Goal: Task Accomplishment & Management: Manage account settings

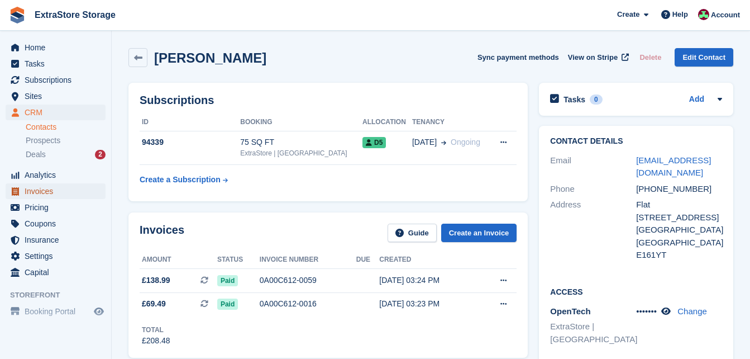
click at [64, 188] on span "Invoices" at bounding box center [58, 191] width 67 height 16
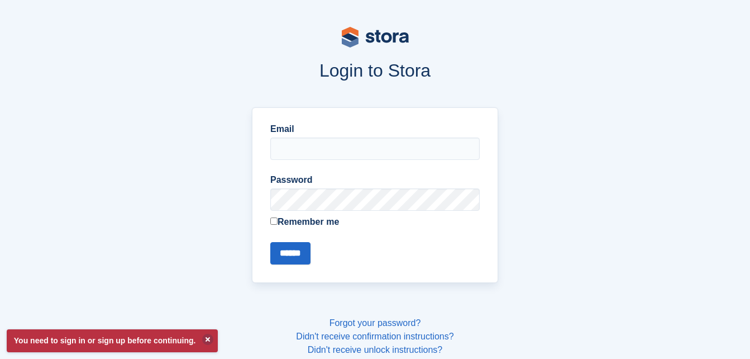
type input "**********"
click at [281, 250] on input "******" at bounding box center [290, 253] width 40 height 22
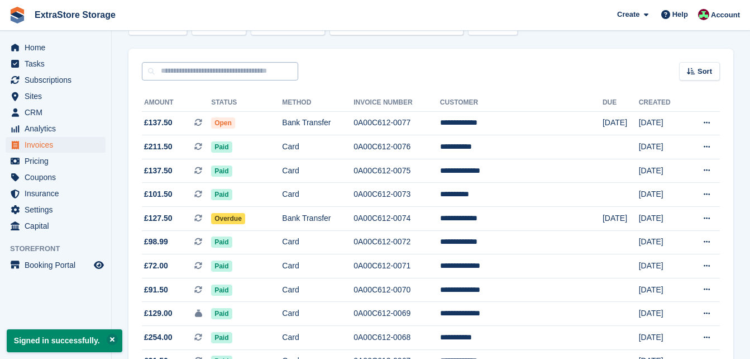
scroll to position [112, 0]
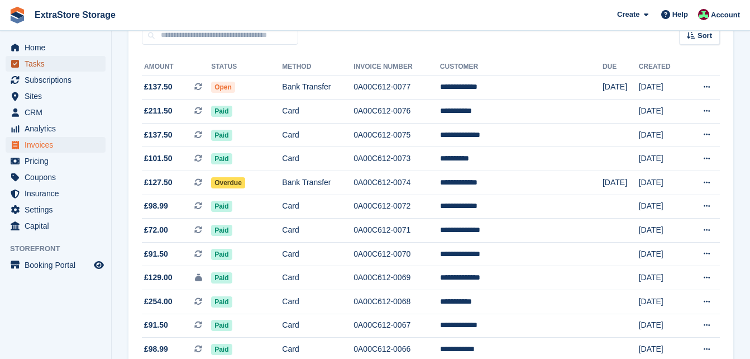
click at [40, 66] on span "Tasks" at bounding box center [58, 64] width 67 height 16
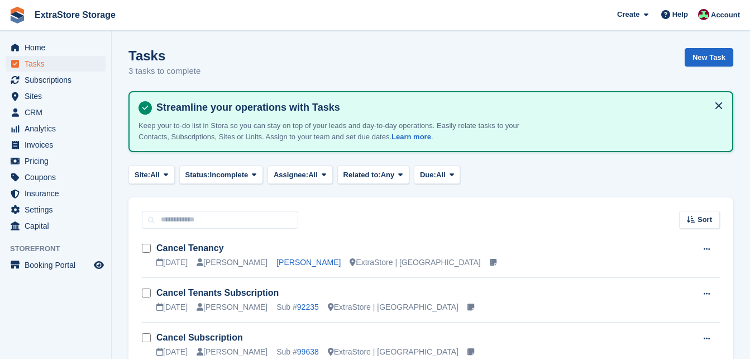
scroll to position [59, 0]
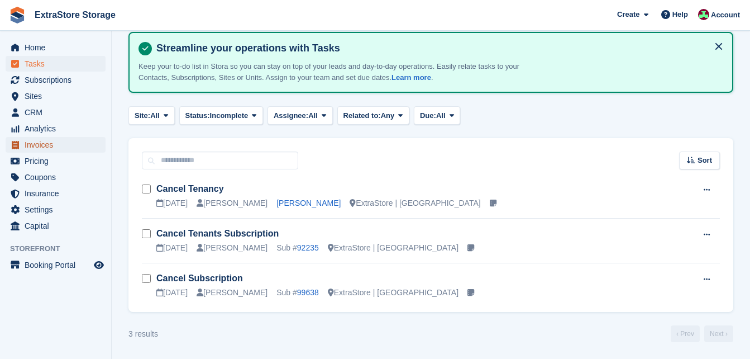
click at [40, 144] on span "Invoices" at bounding box center [58, 145] width 67 height 16
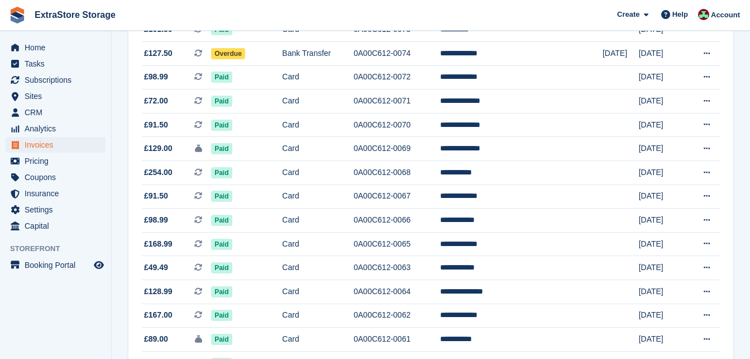
scroll to position [68, 0]
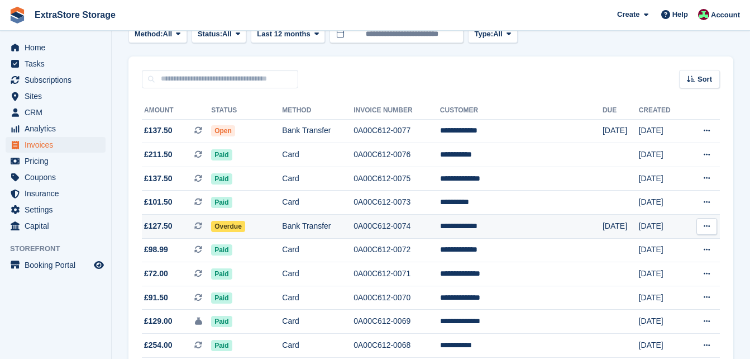
click at [263, 228] on td "Overdue" at bounding box center [246, 227] width 71 height 24
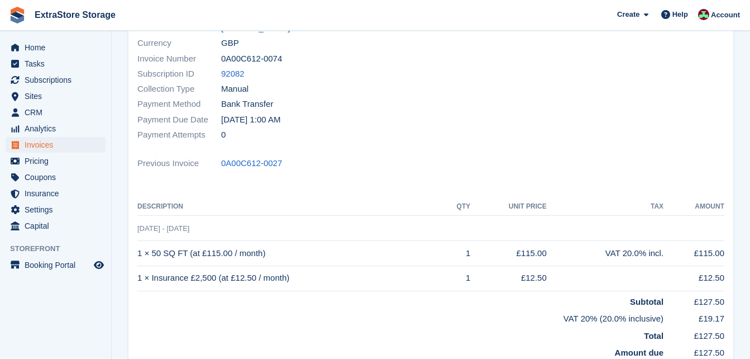
scroll to position [72, 0]
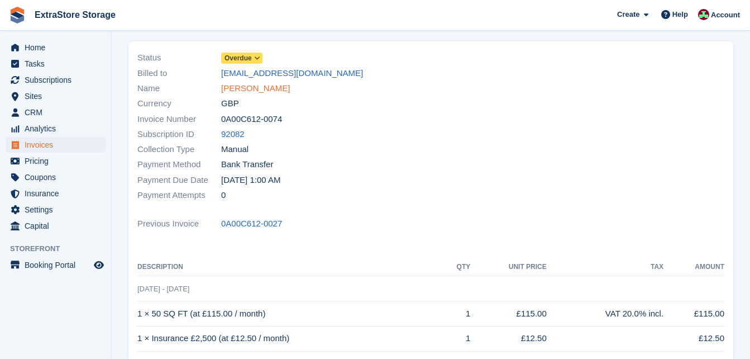
click at [247, 87] on link "[PERSON_NAME]" at bounding box center [255, 88] width 69 height 13
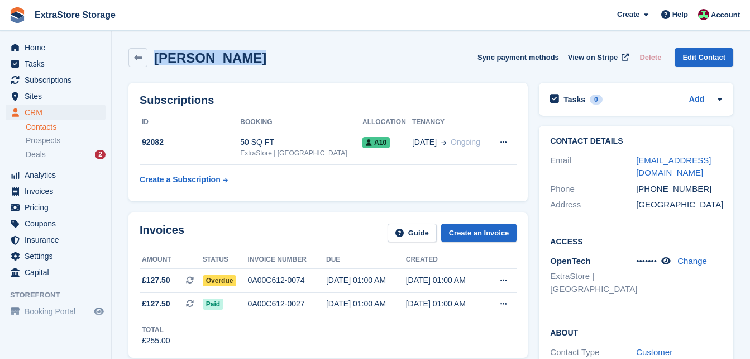
drag, startPoint x: 263, startPoint y: 59, endPoint x: 155, endPoint y: 59, distance: 107.3
click at [155, 59] on div "James McAuley Sync payment methods View on Stripe Delete Edit Contact" at bounding box center [430, 57] width 605 height 19
copy h2 "James McAuley"
drag, startPoint x: 522, startPoint y: 351, endPoint x: 342, endPoint y: 58, distance: 344.5
click at [342, 58] on div "James McAuley Sync payment methods View on Stripe Delete Edit Contact" at bounding box center [430, 57] width 605 height 19
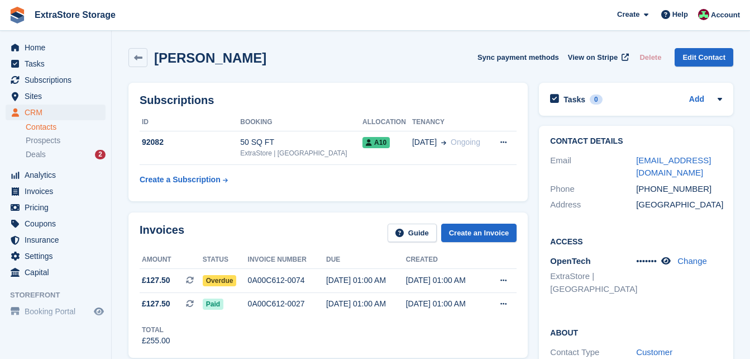
click at [46, 126] on link "Contacts" at bounding box center [66, 127] width 80 height 11
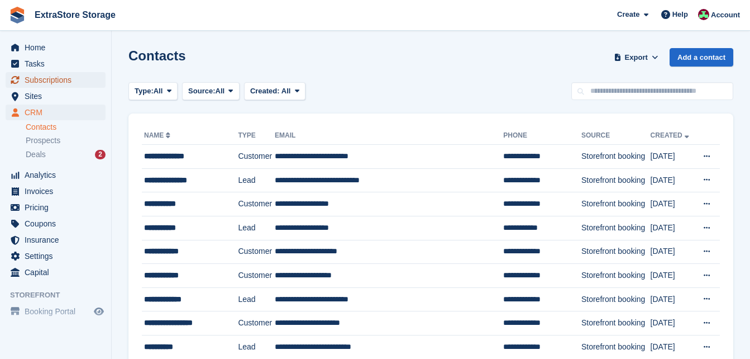
click at [39, 82] on span "Subscriptions" at bounding box center [58, 80] width 67 height 16
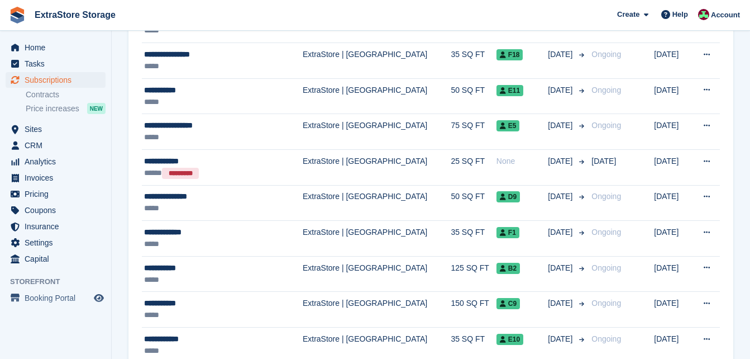
scroll to position [559, 0]
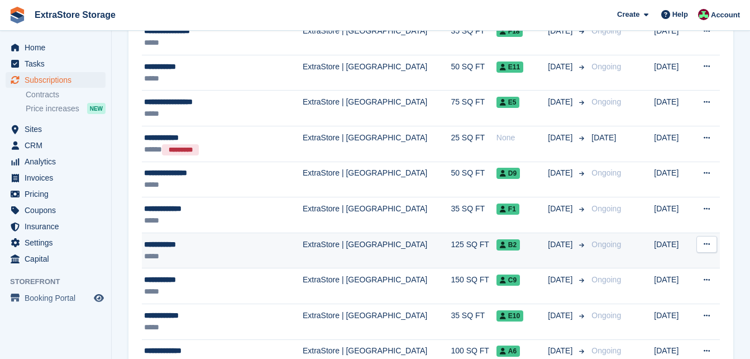
click at [223, 242] on div "**********" at bounding box center [210, 245] width 133 height 12
